Goal: Navigation & Orientation: Find specific page/section

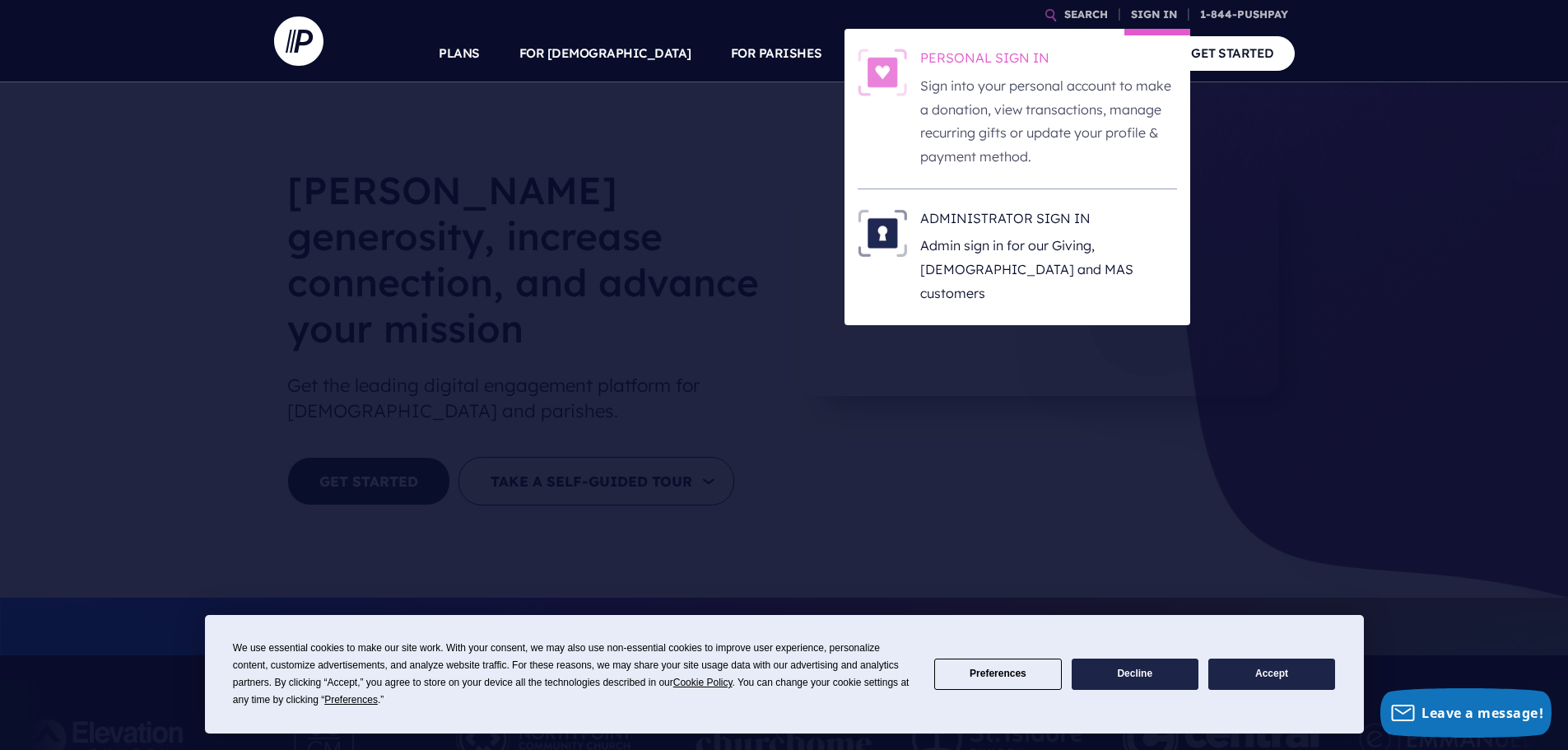
click at [992, 65] on h6 "PERSONAL SIGN IN" at bounding box center [1048, 61] width 257 height 25
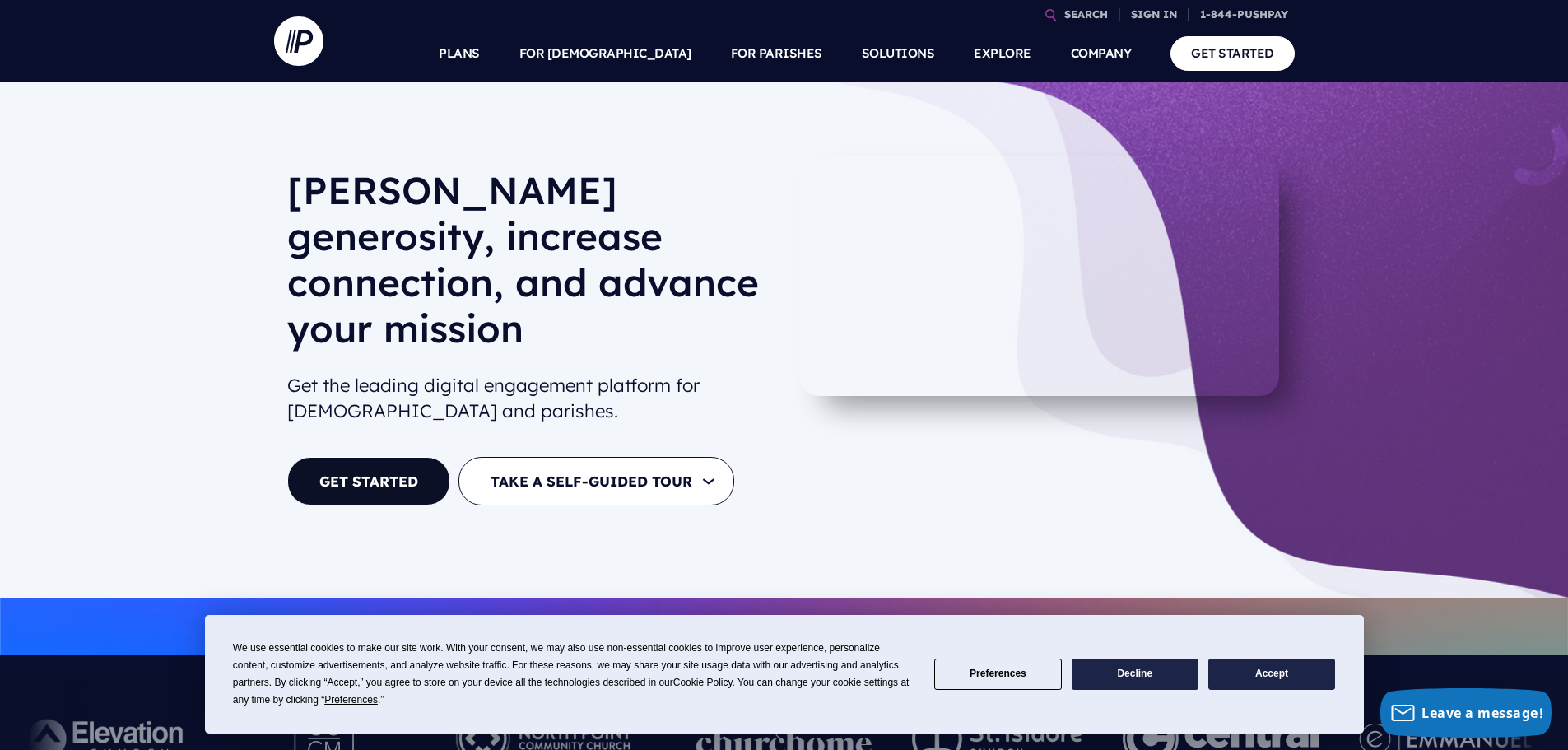
click at [1150, 681] on button "Decline" at bounding box center [1135, 675] width 126 height 32
